Goal: Find specific page/section: Find specific page/section

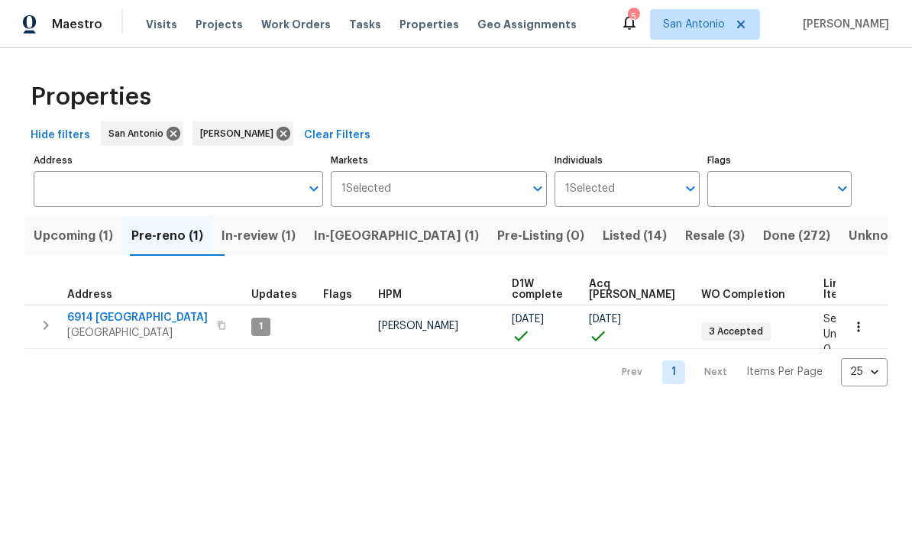
click at [636, 337] on button "button" at bounding box center [859, 327] width 34 height 34
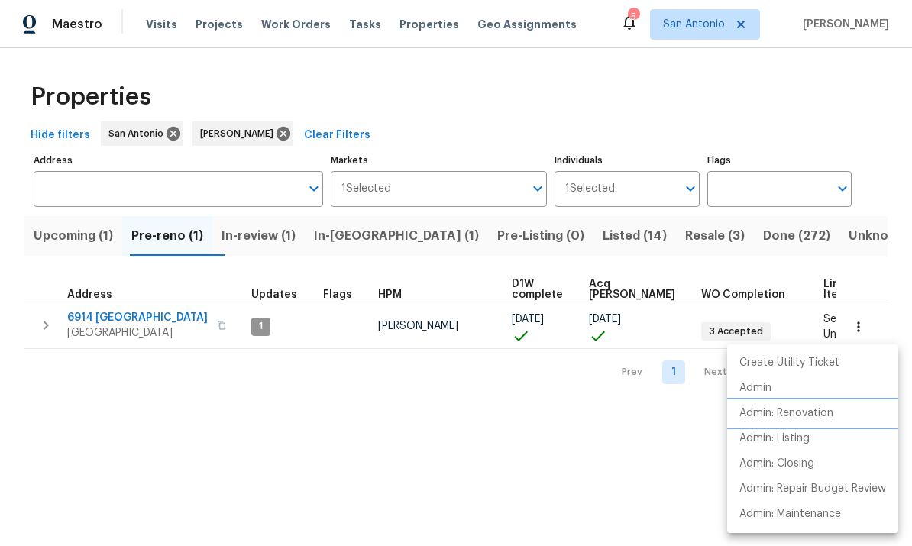
click at [636, 418] on p "Admin: Renovation" at bounding box center [786, 414] width 94 height 16
click at [275, 234] on div at bounding box center [456, 273] width 912 height 546
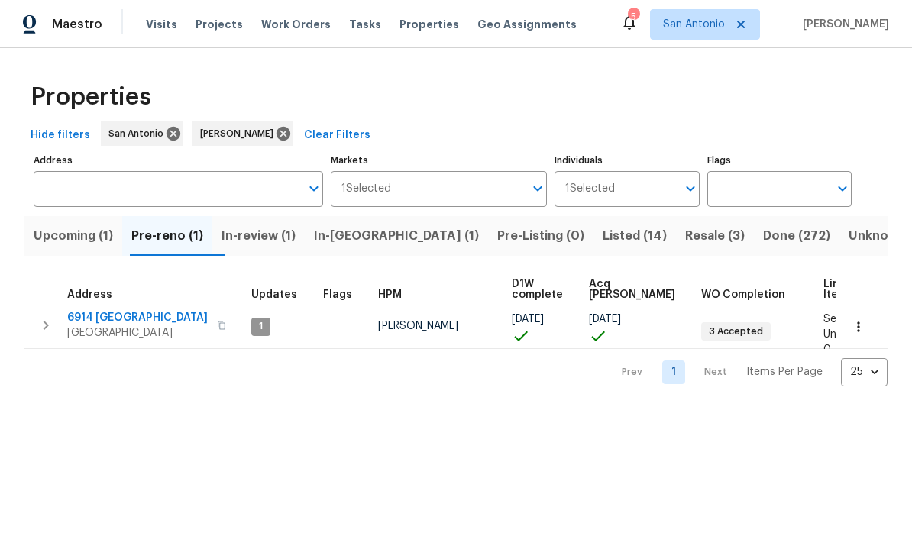
click at [265, 245] on span "In-review (1)" at bounding box center [258, 235] width 74 height 21
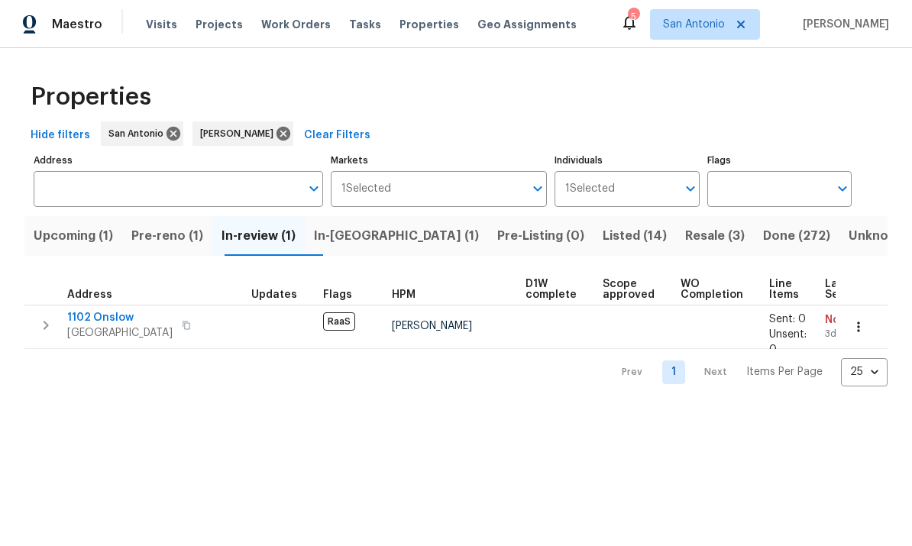
click at [365, 240] on span "In-[GEOGRAPHIC_DATA] (1)" at bounding box center [396, 235] width 165 height 21
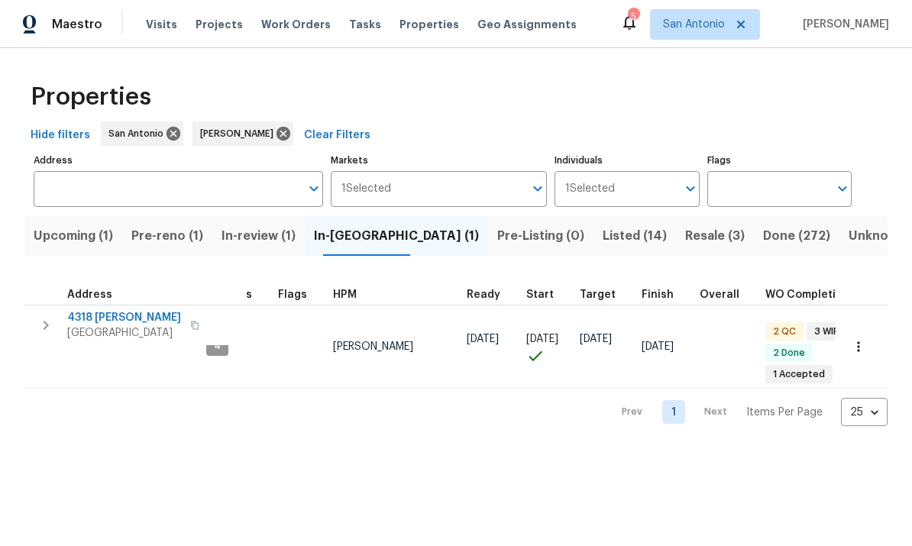
scroll to position [0, 46]
click at [75, 245] on span "Upcoming (1)" at bounding box center [73, 235] width 79 height 21
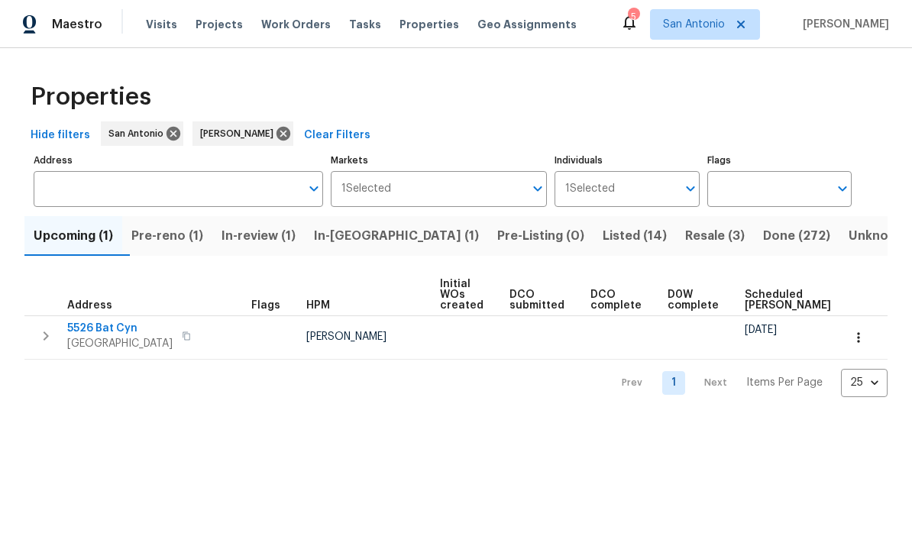
click at [370, 252] on button "In-[GEOGRAPHIC_DATA] (1)" at bounding box center [396, 236] width 183 height 40
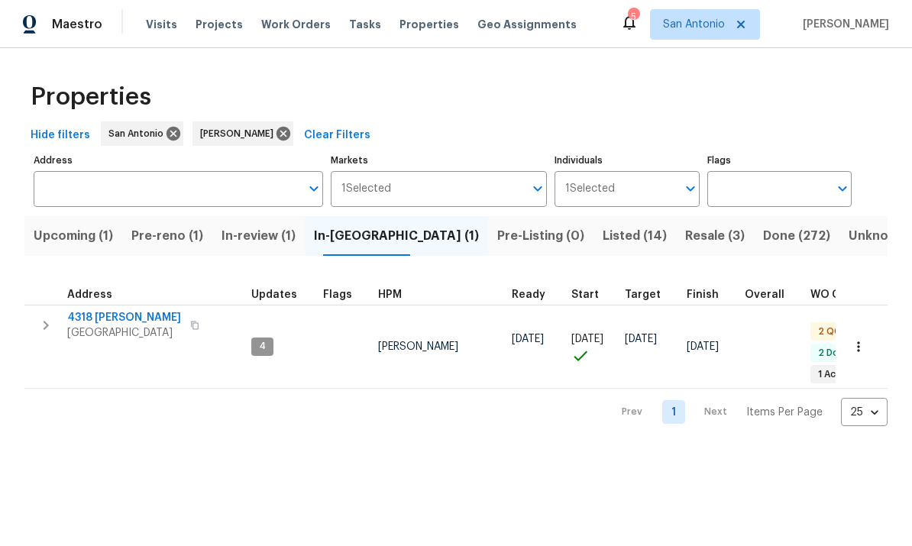
click at [636, 245] on span "Resale (3)" at bounding box center [715, 235] width 60 height 21
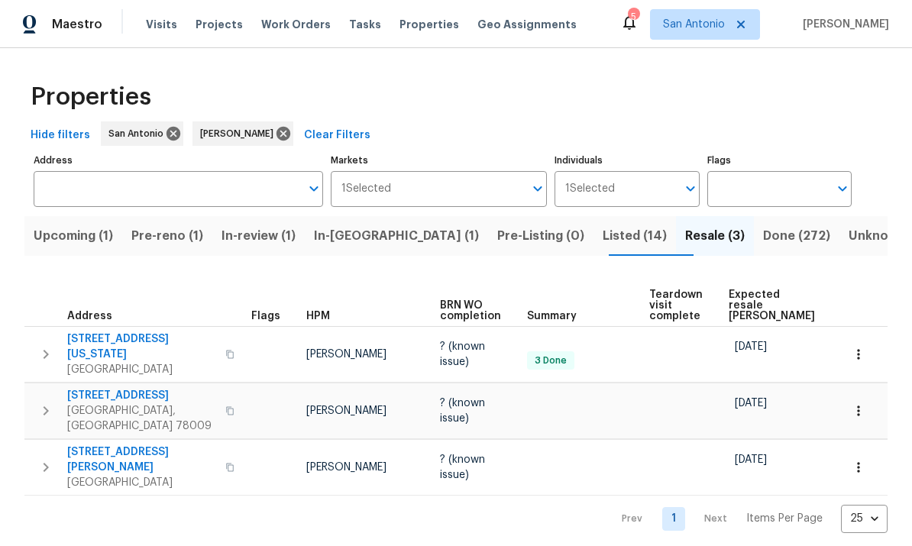
click at [603, 234] on span "Listed (14)" at bounding box center [635, 235] width 64 height 21
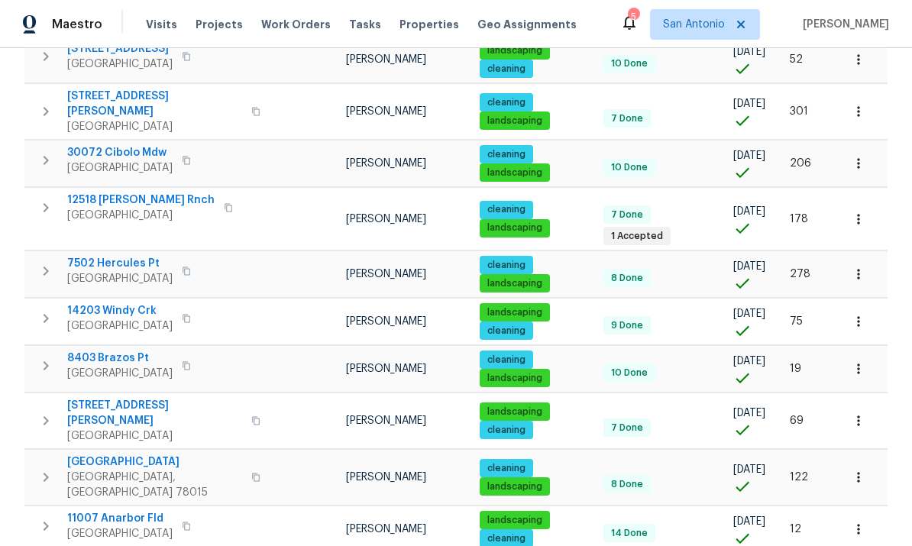
scroll to position [433, 0]
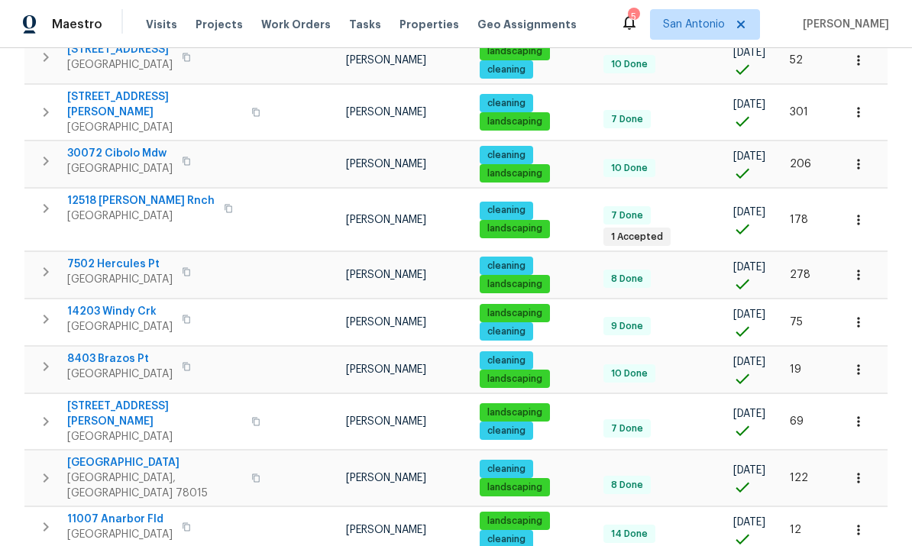
click at [112, 208] on span "[GEOGRAPHIC_DATA]" at bounding box center [140, 215] width 147 height 15
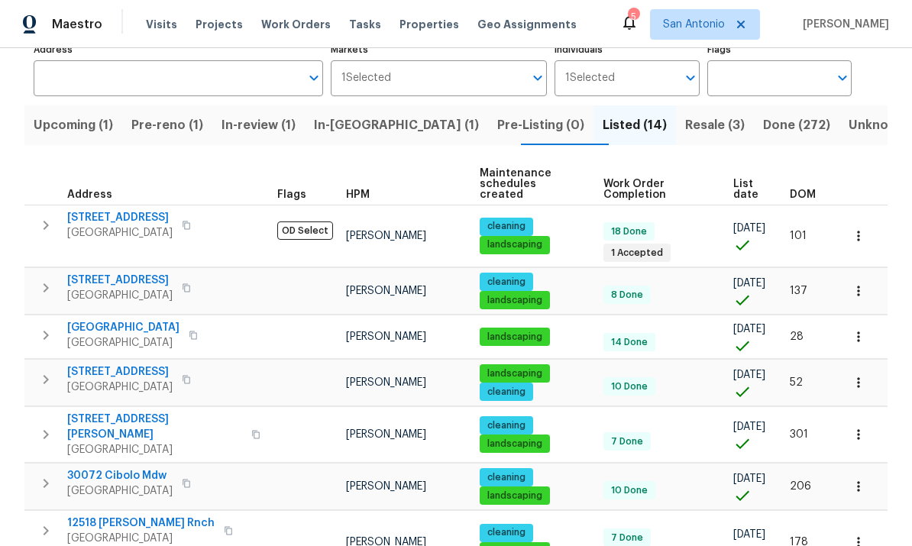
scroll to position [102, 0]
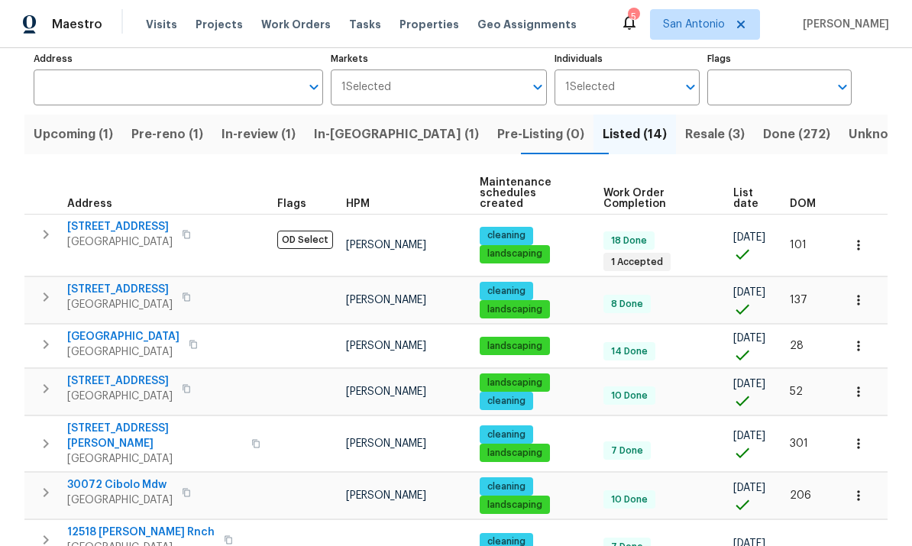
click at [108, 222] on span "[STREET_ADDRESS]" at bounding box center [119, 226] width 105 height 15
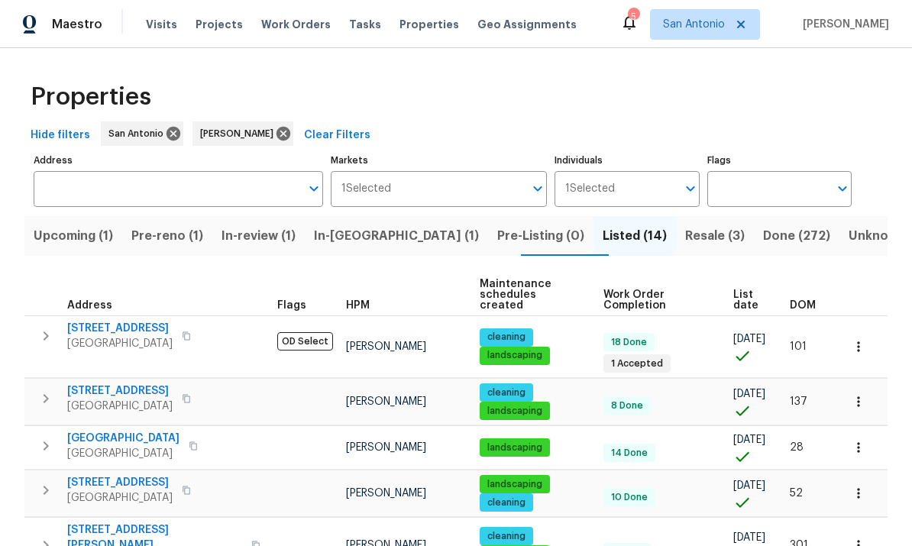
scroll to position [0, 0]
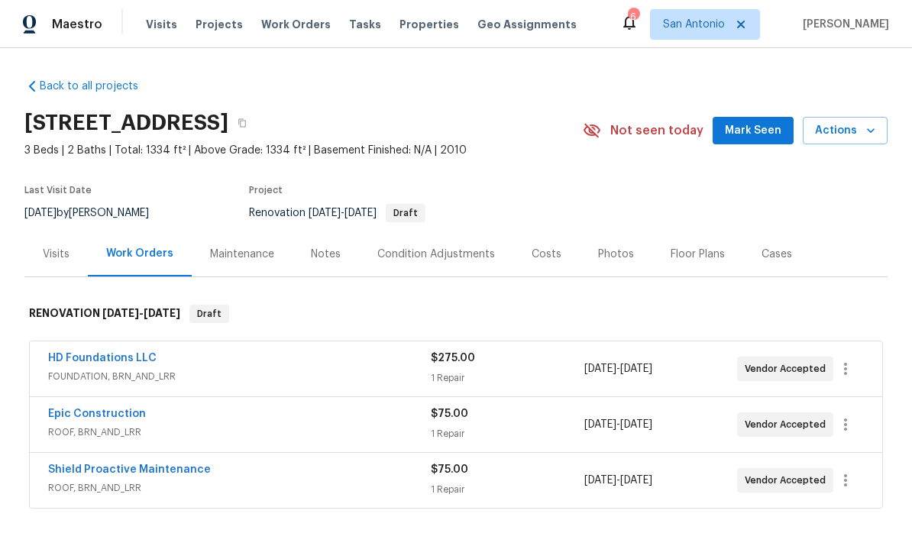
click at [752, 122] on span "Mark Seen" at bounding box center [753, 130] width 57 height 19
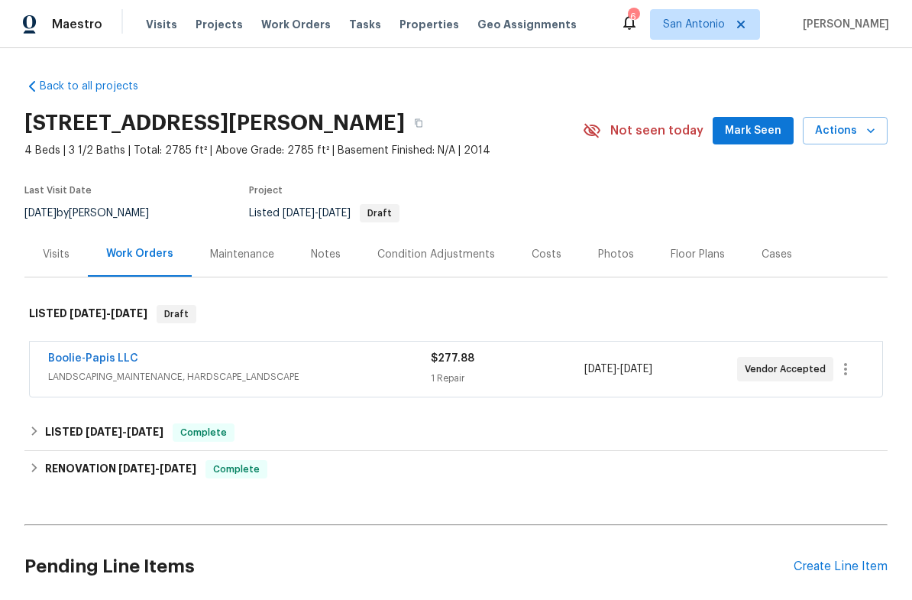
click at [747, 131] on span "Mark Seen" at bounding box center [753, 130] width 57 height 19
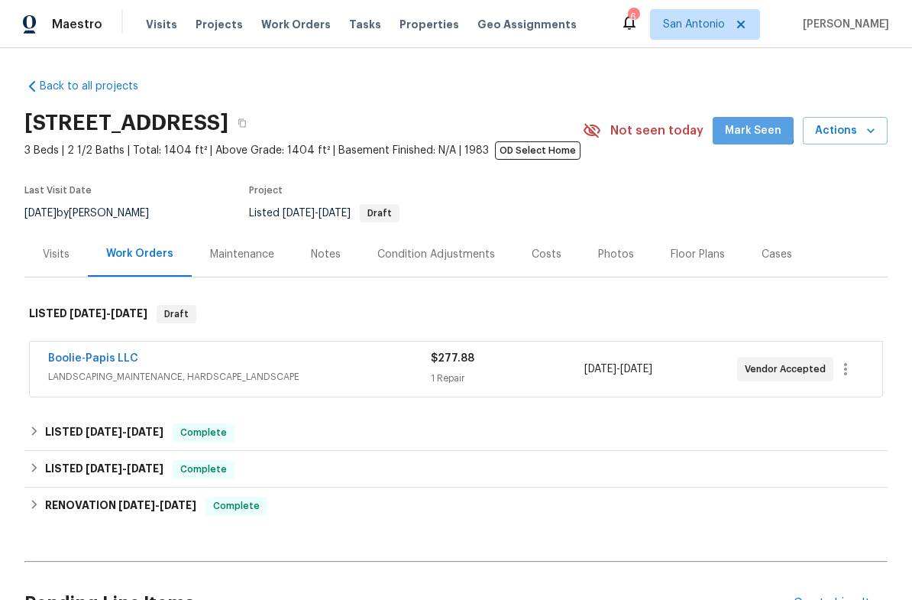
click at [757, 128] on span "Mark Seen" at bounding box center [753, 130] width 57 height 19
